Goal: Check status: Check status

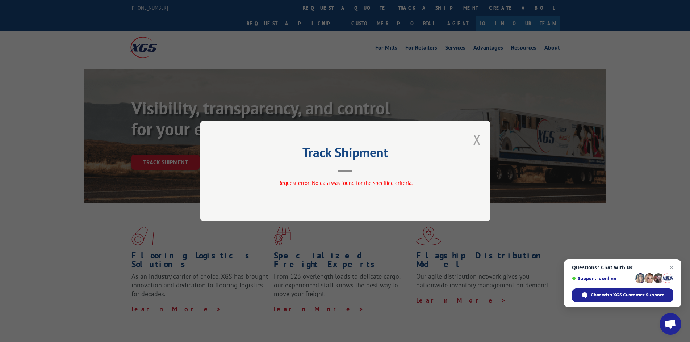
click at [476, 138] on button "Close modal" at bounding box center [477, 139] width 8 height 19
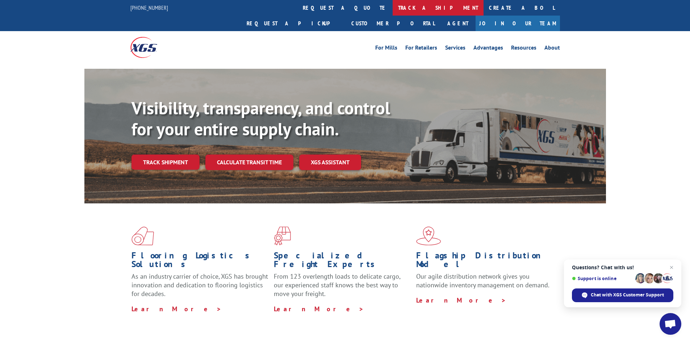
click at [393, 0] on link "track a shipment" at bounding box center [438, 8] width 91 height 16
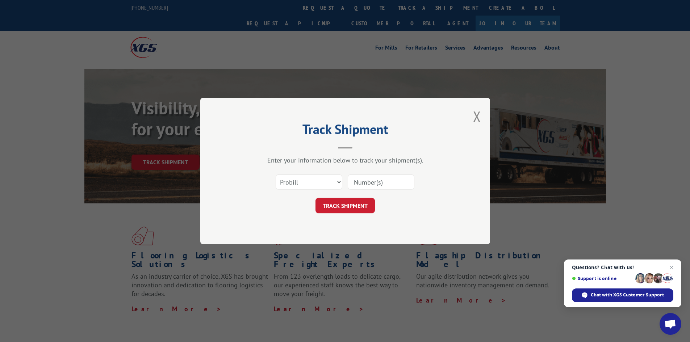
click at [367, 182] on input at bounding box center [381, 182] width 67 height 15
paste input "6137742"
type input "6137742"
click at [342, 204] on button "TRACK SHIPMENT" at bounding box center [344, 205] width 59 height 15
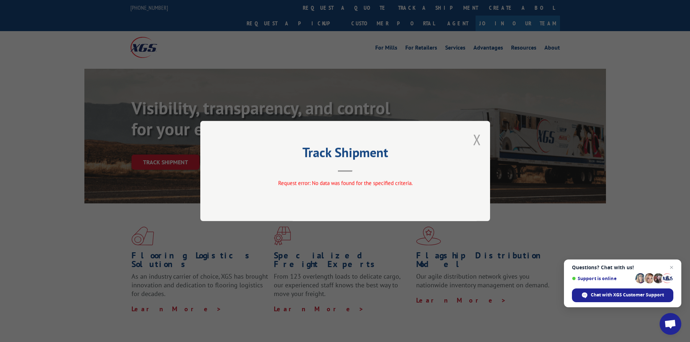
click at [479, 138] on button "Close modal" at bounding box center [477, 139] width 8 height 19
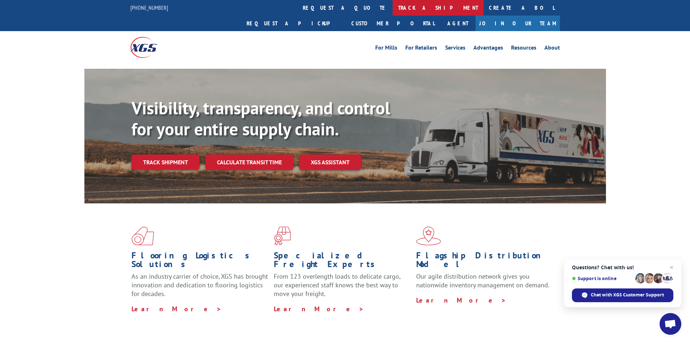
click at [393, 8] on link "track a shipment" at bounding box center [438, 8] width 91 height 16
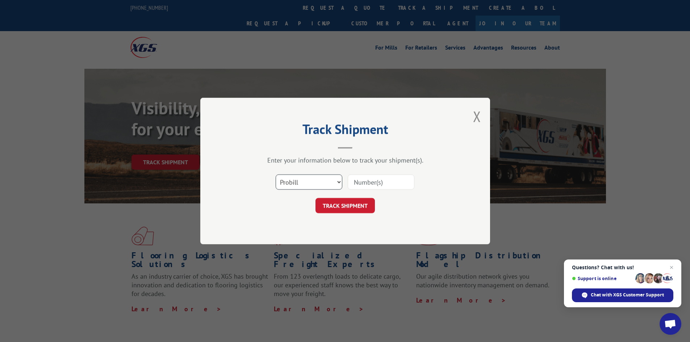
click at [307, 184] on select "Select category... Probill BOL PO" at bounding box center [309, 182] width 67 height 15
select select "bol"
click at [276, 175] on select "Select category... Probill BOL PO" at bounding box center [309, 182] width 67 height 15
click at [369, 183] on input at bounding box center [381, 182] width 67 height 15
paste input "6137742"
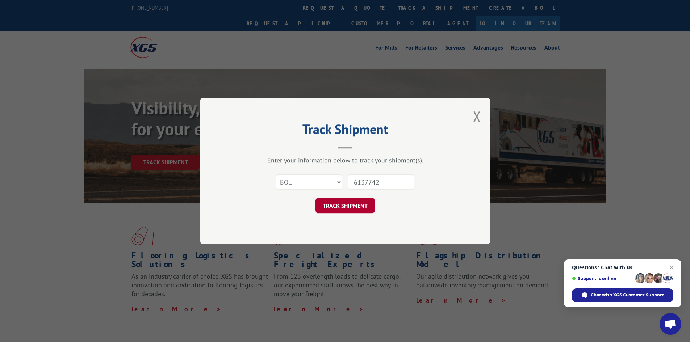
type input "6137742"
click at [357, 206] on button "TRACK SHIPMENT" at bounding box center [344, 205] width 59 height 15
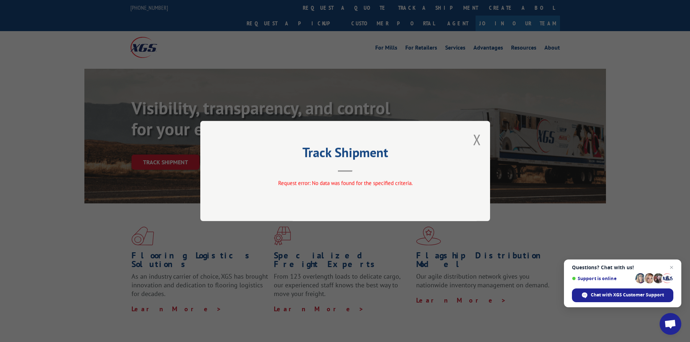
click at [485, 134] on div "Track Shipment Request error: No data was found for the specified criteria." at bounding box center [345, 171] width 290 height 100
click at [477, 141] on button "Close modal" at bounding box center [477, 139] width 8 height 19
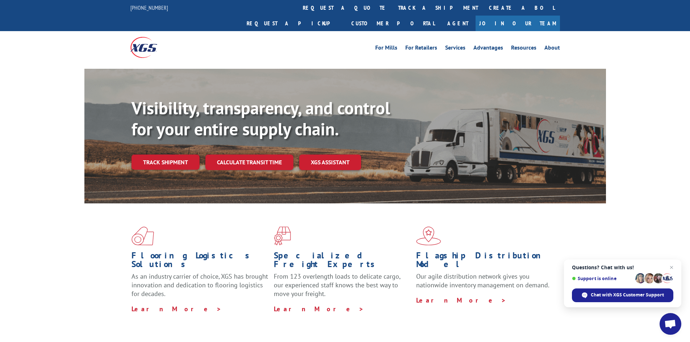
click at [393, 9] on link "track a shipment" at bounding box center [438, 8] width 91 height 16
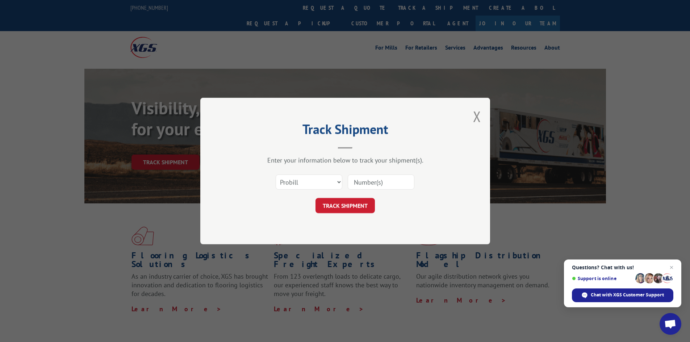
click at [377, 183] on input at bounding box center [381, 182] width 67 height 15
paste input "16137742"
type input "16137742"
click at [367, 205] on button "TRACK SHIPMENT" at bounding box center [344, 205] width 59 height 15
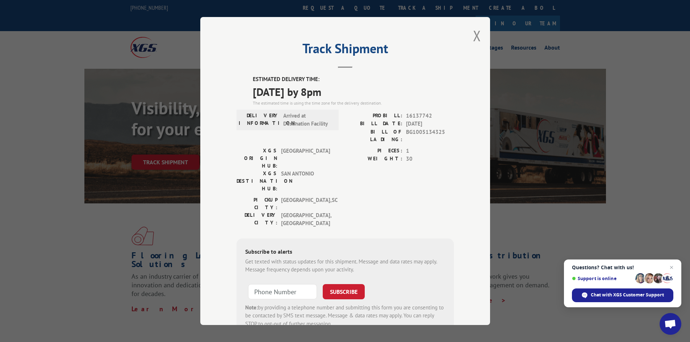
click at [406, 116] on span "16137742" at bounding box center [430, 116] width 48 height 8
drag, startPoint x: 404, startPoint y: 116, endPoint x: 428, endPoint y: 114, distance: 24.7
click at [428, 114] on span "16137742" at bounding box center [430, 116] width 48 height 8
copy span "16137742"
click at [474, 37] on button "Close modal" at bounding box center [477, 35] width 8 height 19
